Goal: Task Accomplishment & Management: Complete application form

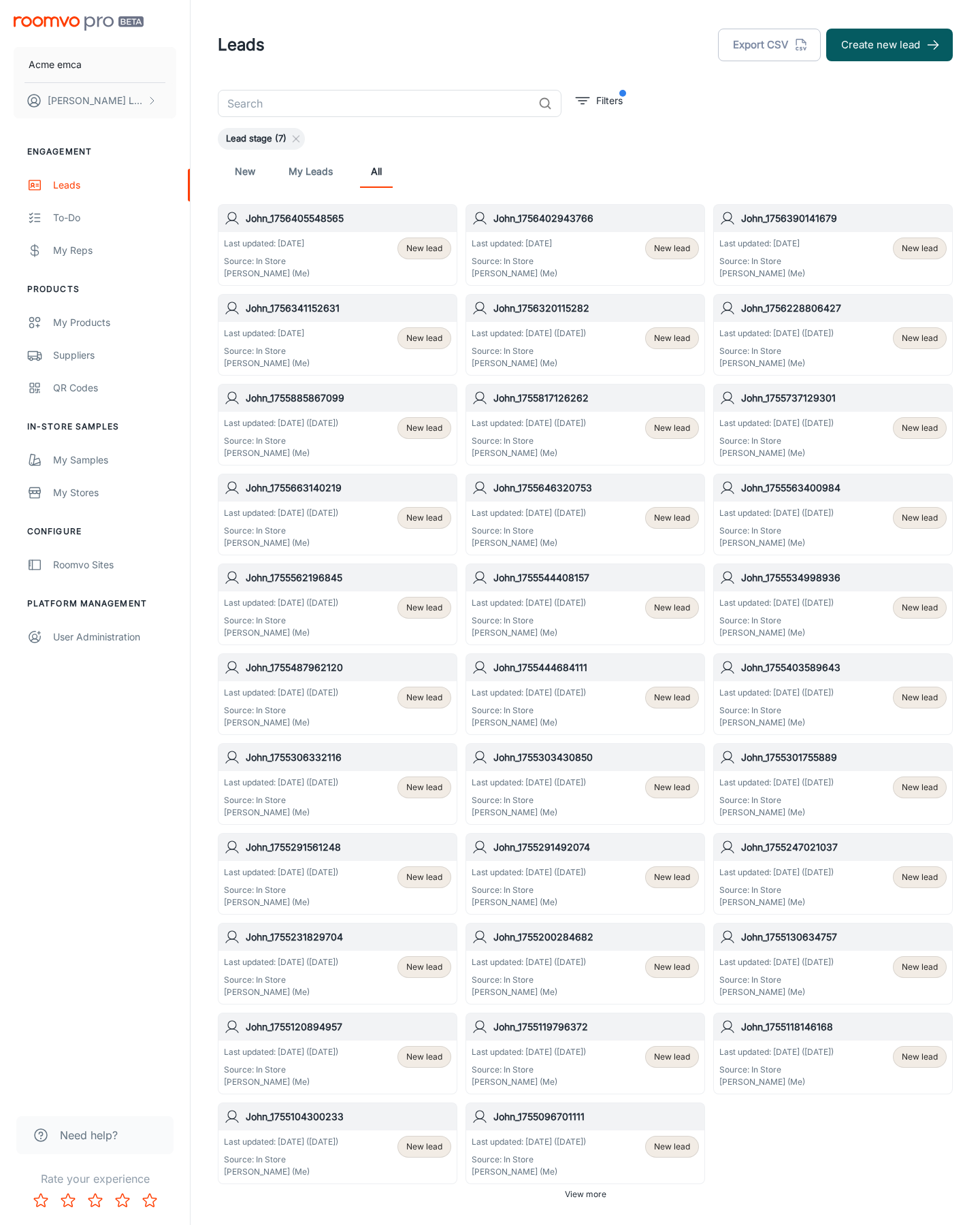
click at [890, 45] on button "Create new lead" at bounding box center [890, 44] width 127 height 33
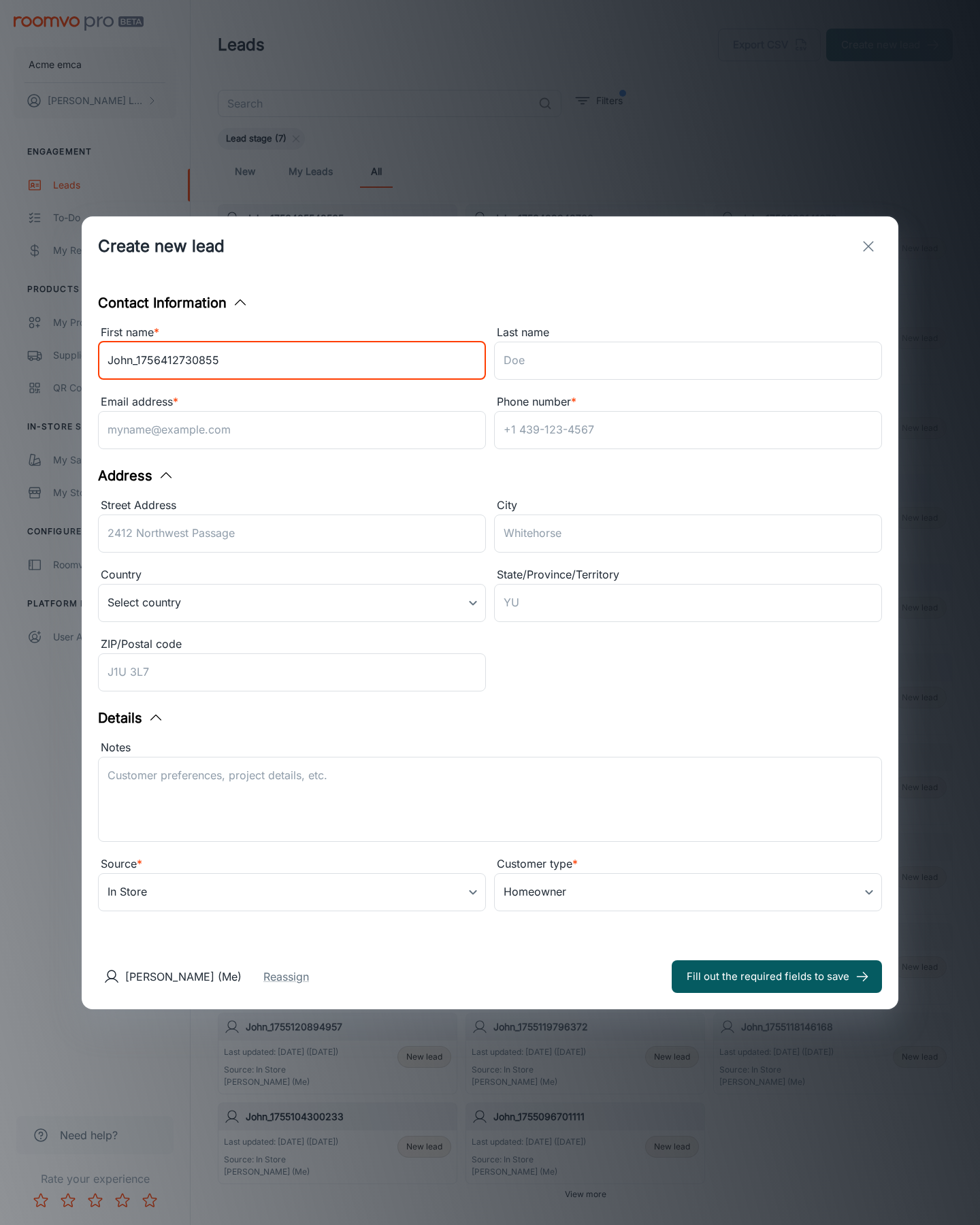
type input "John_1756412730855"
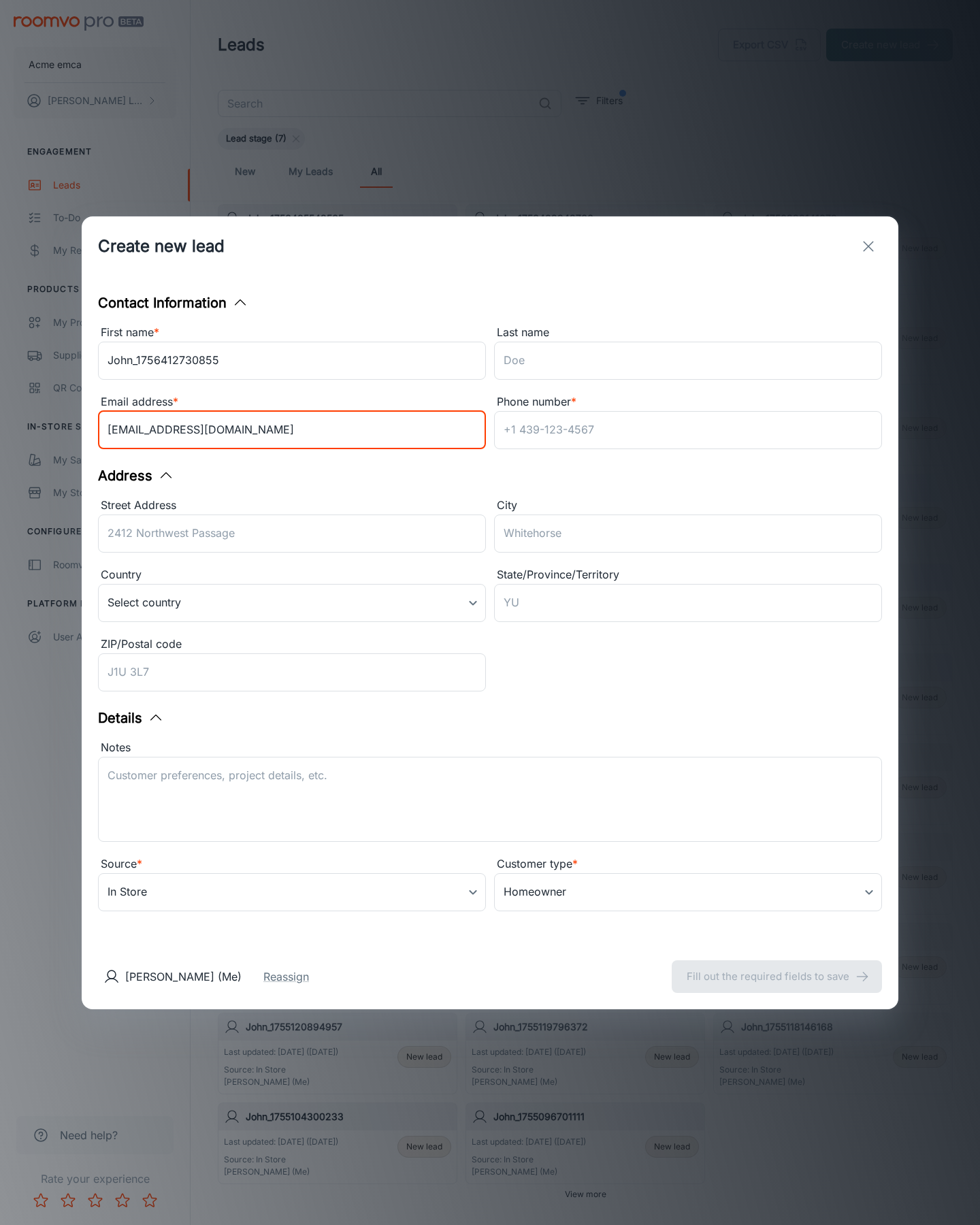
type input "[EMAIL_ADDRESS][DOMAIN_NAME]"
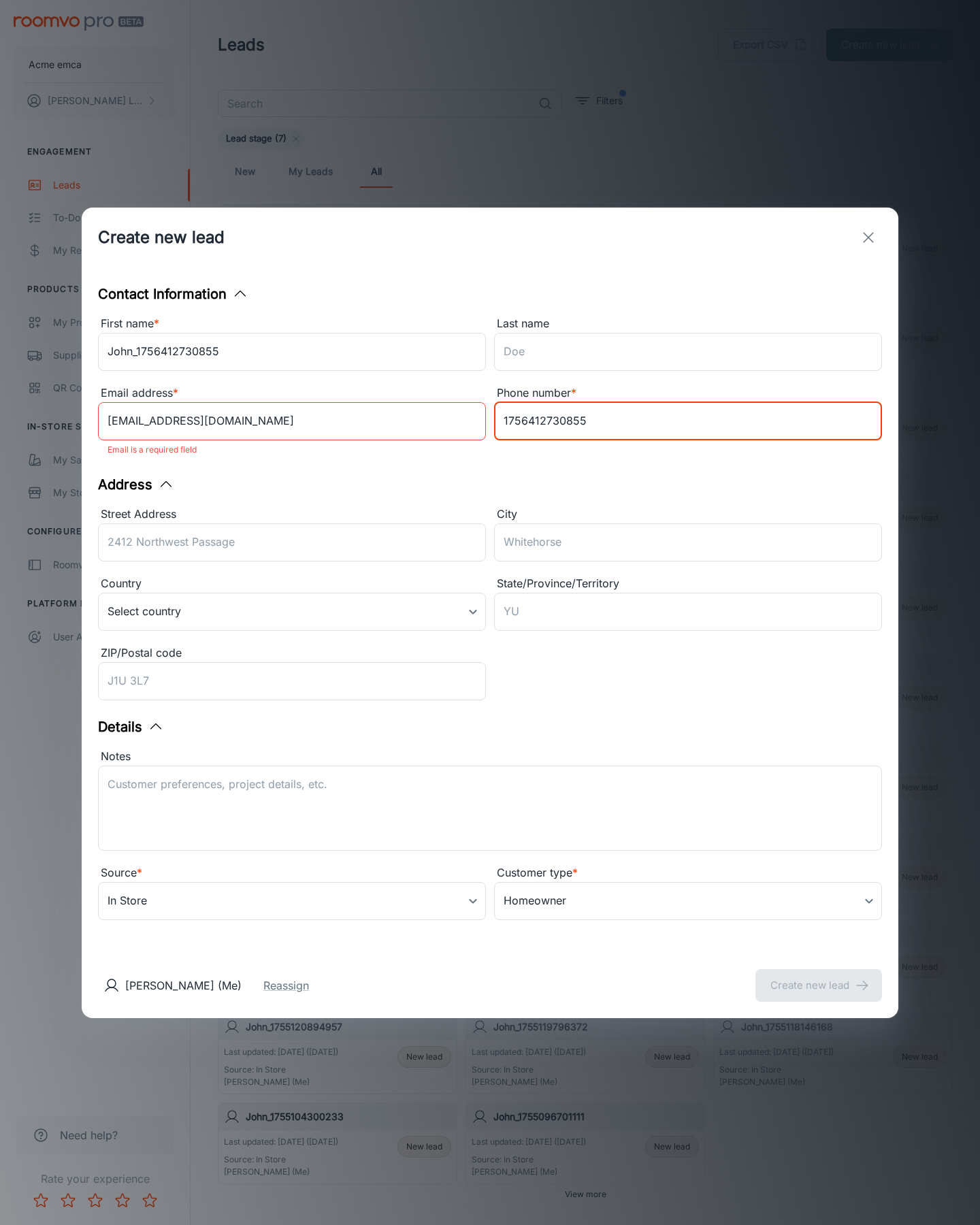
type input "1756412730855"
click at [819, 976] on button "Create new lead" at bounding box center [819, 985] width 127 height 33
